Goal: Task Accomplishment & Management: Use online tool/utility

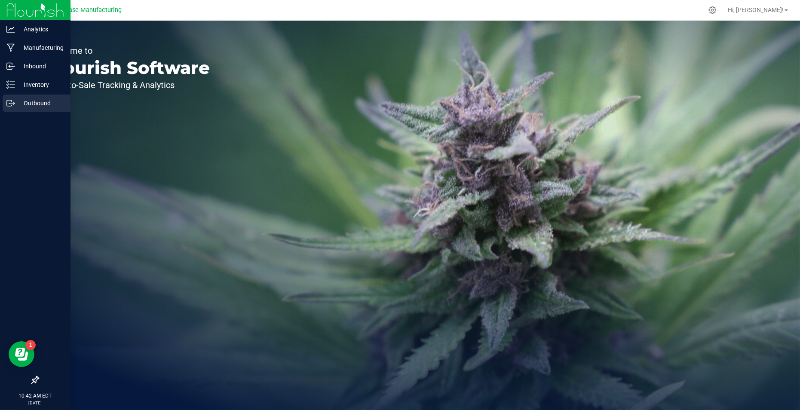
click at [13, 101] on icon at bounding box center [10, 103] width 9 height 9
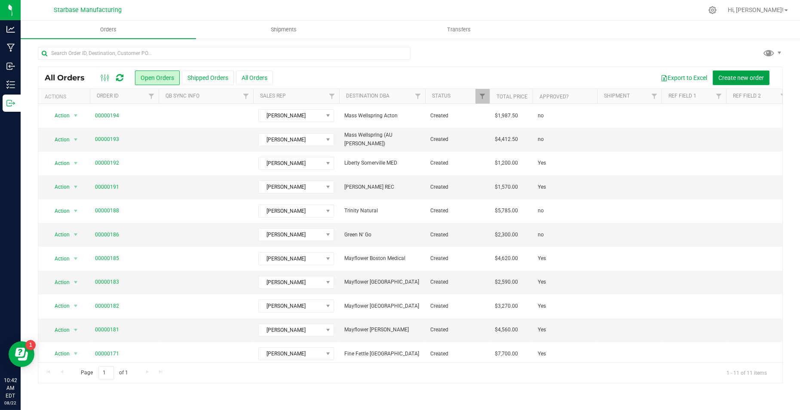
click at [730, 76] on span "Create new order" at bounding box center [741, 77] width 46 height 7
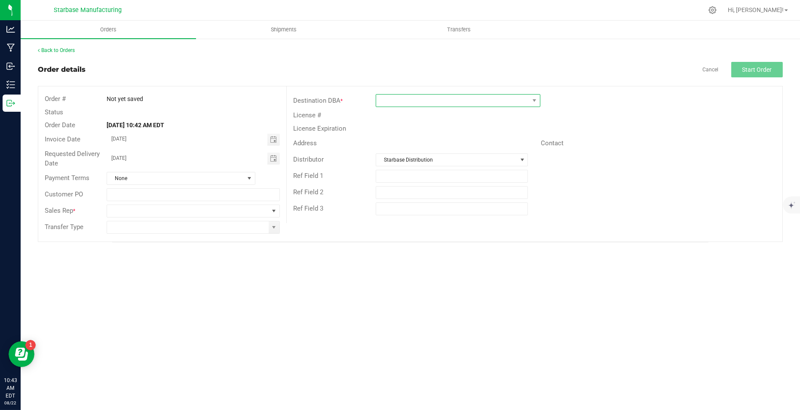
click at [455, 97] on span at bounding box center [452, 101] width 153 height 12
type input "seagr"
click at [543, 69] on div "Order details Cancel Start Order" at bounding box center [410, 69] width 745 height 15
click at [63, 49] on link "Back to Orders" at bounding box center [56, 50] width 37 height 6
